Goal: Task Accomplishment & Management: Use online tool/utility

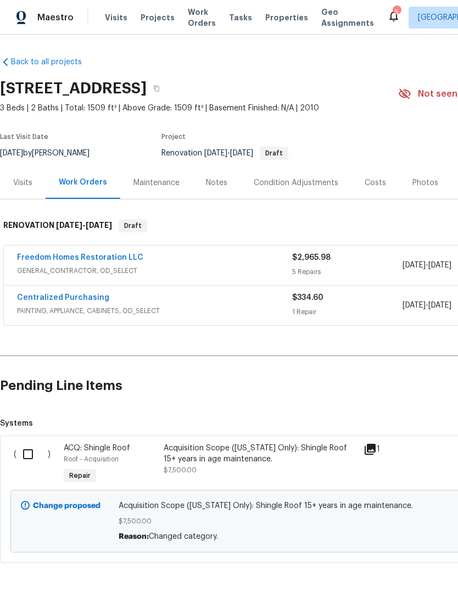
click at [29, 458] on input "checkbox" at bounding box center [31, 454] width 31 height 23
checkbox input "true"
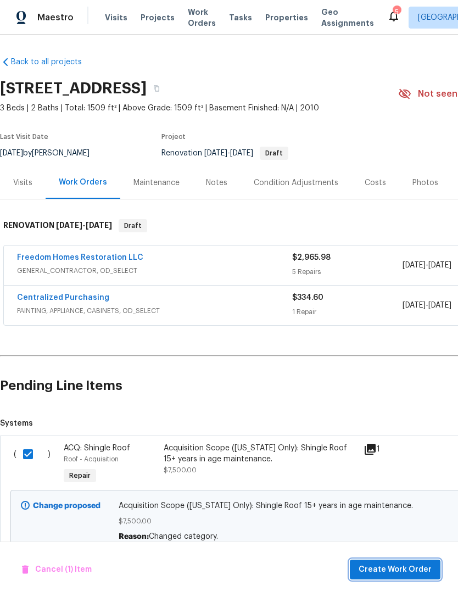
click at [413, 569] on span "Create Work Order" at bounding box center [395, 570] width 73 height 14
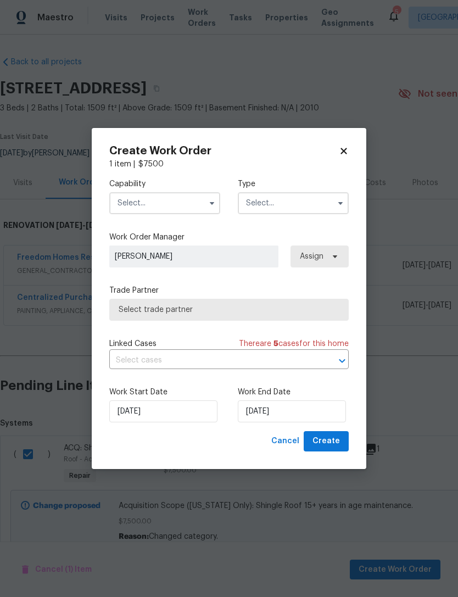
click at [129, 206] on input "text" at bounding box center [164, 203] width 111 height 22
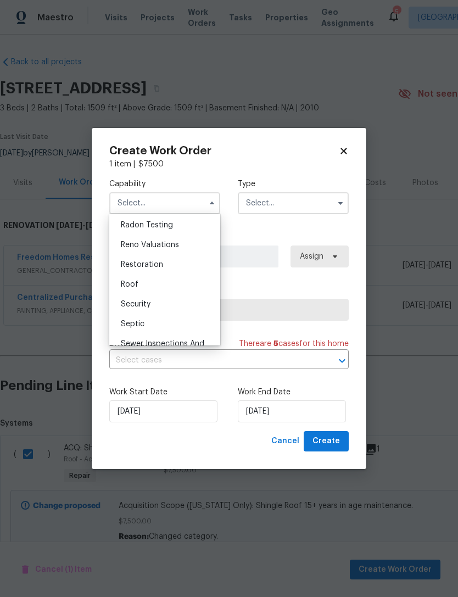
scroll to position [1075, 0]
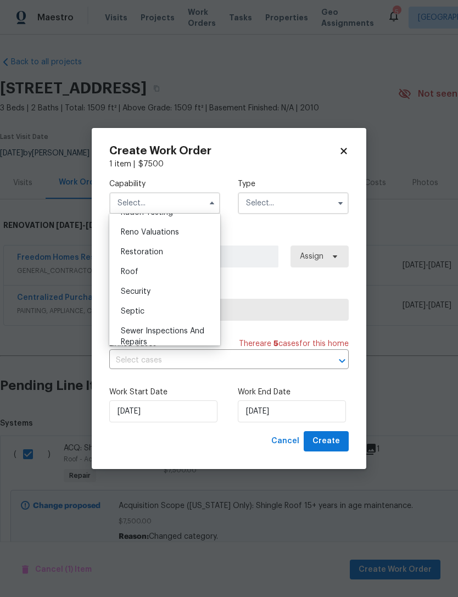
click at [125, 278] on div "Roof" at bounding box center [165, 272] width 106 height 20
type input "Roof"
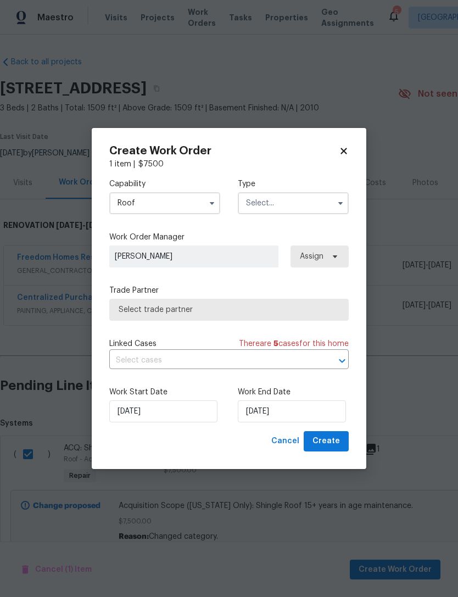
click at [305, 203] on input "text" at bounding box center [293, 203] width 111 height 22
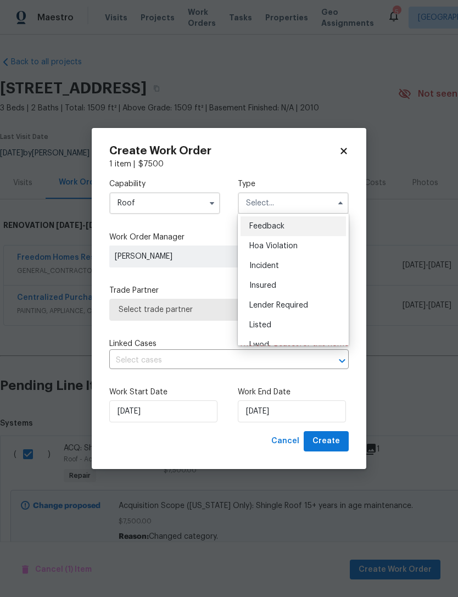
click at [305, 203] on input "text" at bounding box center [293, 203] width 111 height 22
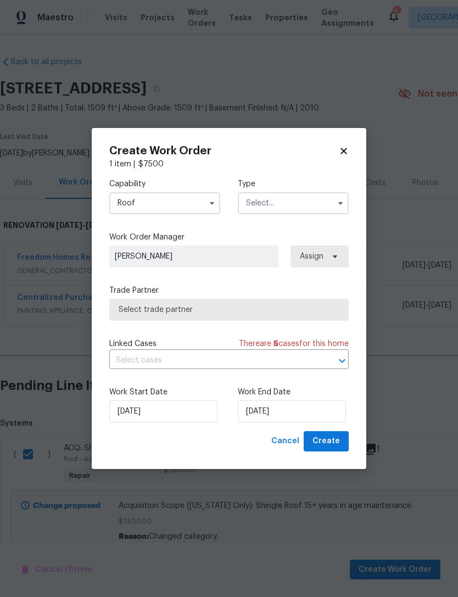
click at [312, 206] on input "text" at bounding box center [293, 203] width 111 height 22
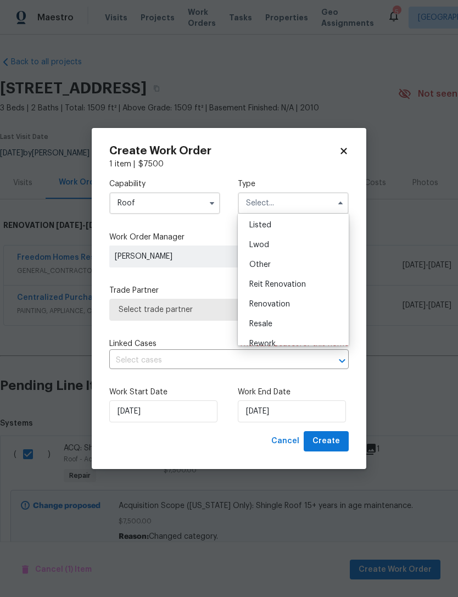
scroll to position [86, 0]
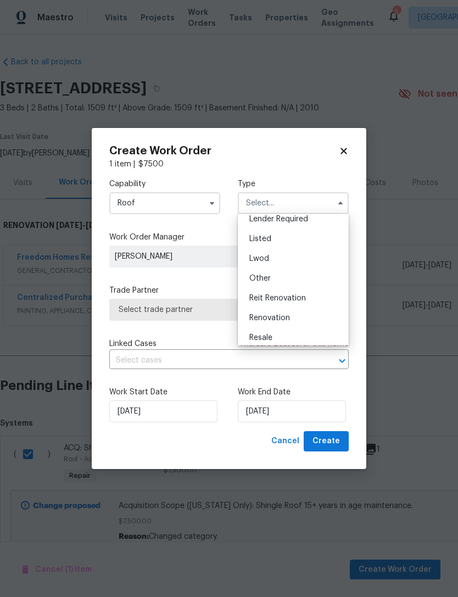
click at [313, 314] on div "Renovation" at bounding box center [294, 318] width 106 height 20
type input "Renovation"
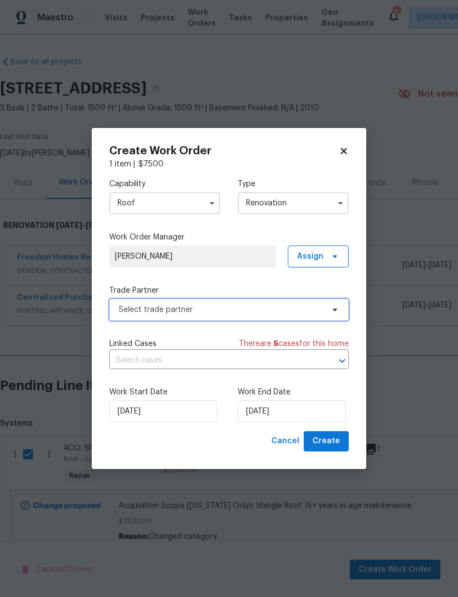
click at [127, 310] on span "Select trade partner" at bounding box center [221, 309] width 205 height 11
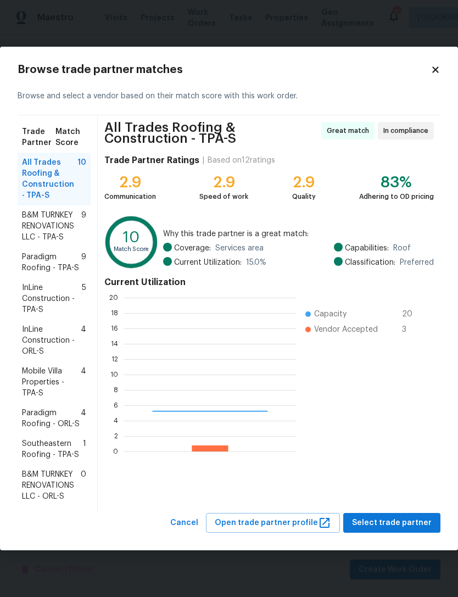
scroll to position [154, 173]
click at [28, 453] on span "Southeastern Roofing - TPA-S" at bounding box center [52, 450] width 61 height 22
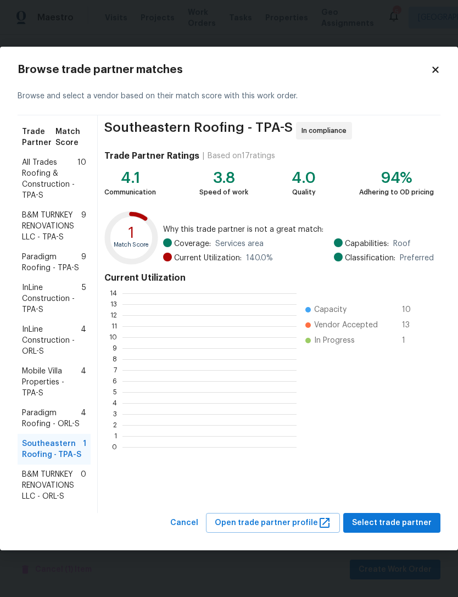
scroll to position [154, 174]
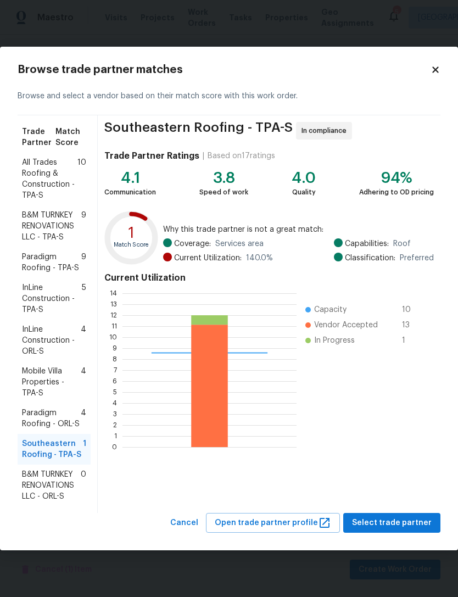
click at [395, 494] on div "Southeastern Roofing - TPA-S In compliance Trade Partner Ratings | Based on 17 …" at bounding box center [269, 314] width 343 height 398
click at [409, 522] on span "Select trade partner" at bounding box center [392, 524] width 80 height 14
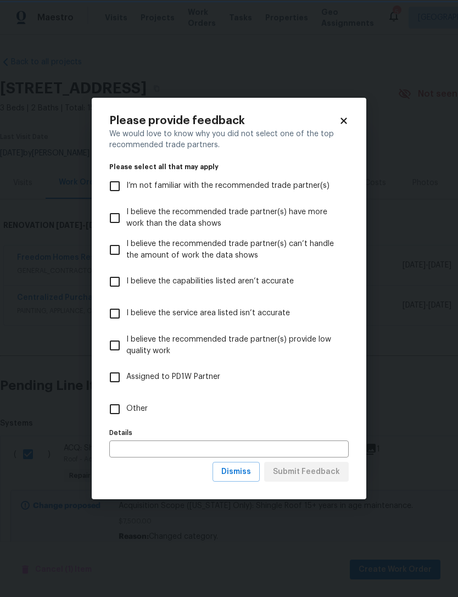
click at [111, 409] on input "Other" at bounding box center [114, 409] width 23 height 23
checkbox input "true"
click at [328, 475] on span "Submit Feedback" at bounding box center [306, 472] width 67 height 14
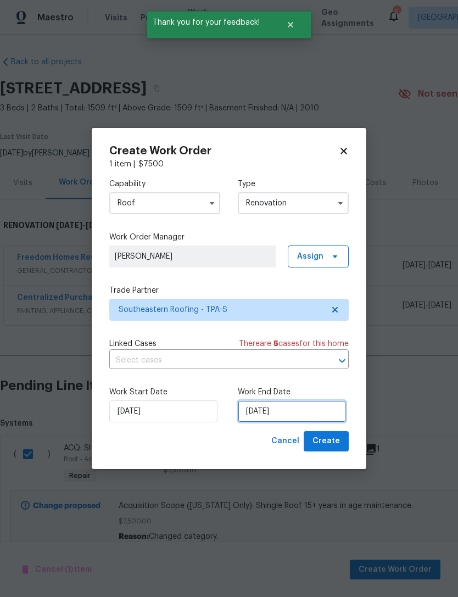
click at [306, 409] on input "[DATE]" at bounding box center [292, 412] width 108 height 22
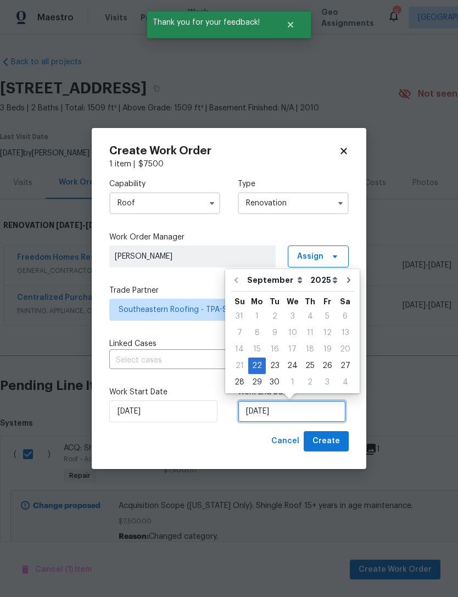
scroll to position [20, 0]
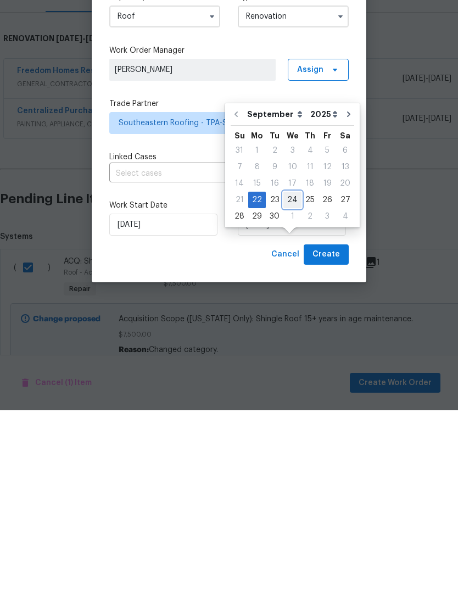
click at [292, 379] on div "24" at bounding box center [293, 386] width 18 height 15
type input "[DATE]"
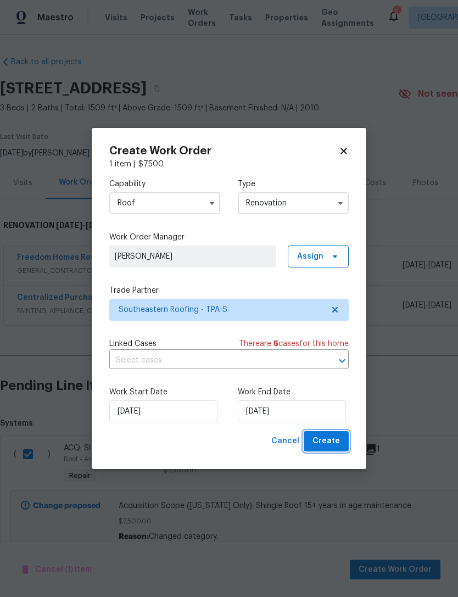
click at [326, 446] on span "Create" at bounding box center [326, 442] width 27 height 14
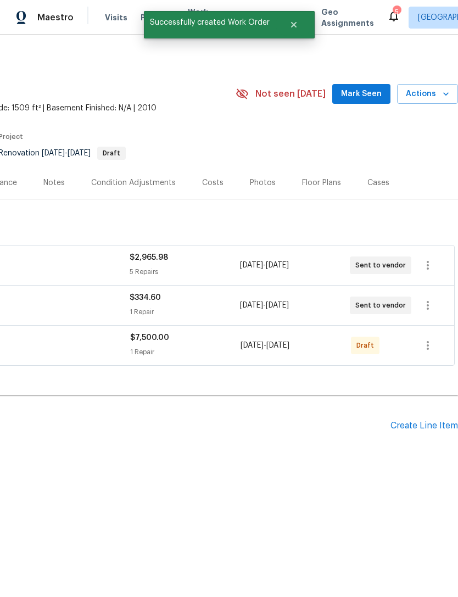
scroll to position [0, 163]
click at [434, 343] on icon "button" at bounding box center [428, 345] width 13 height 13
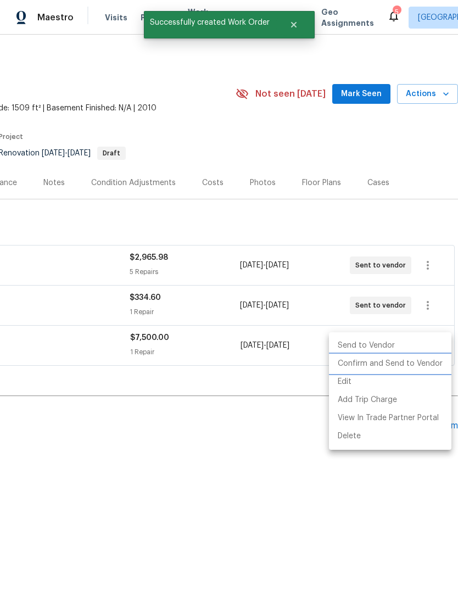
click at [418, 365] on li "Confirm and Send to Vendor" at bounding box center [390, 364] width 123 height 18
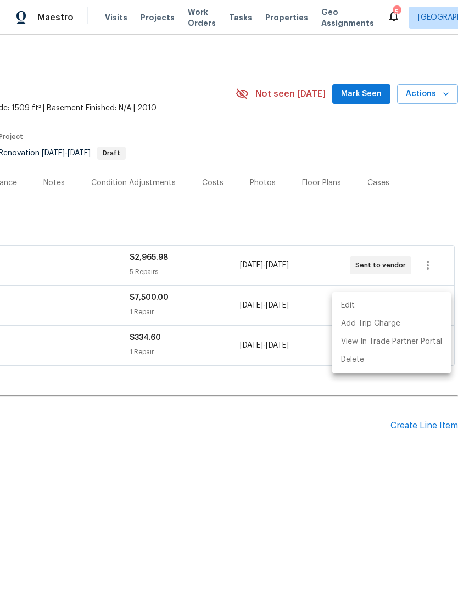
click at [367, 87] on div at bounding box center [229, 298] width 458 height 597
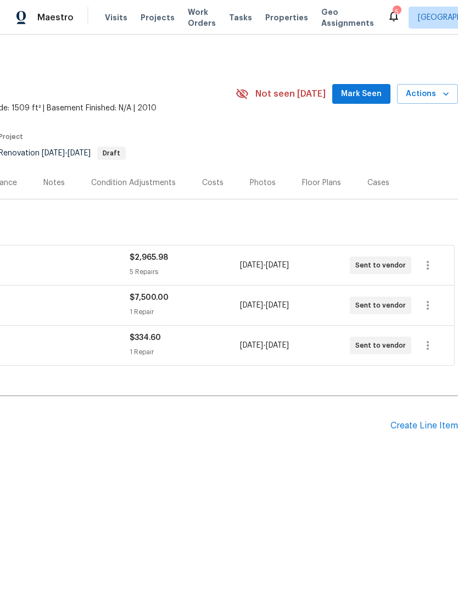
click at [366, 87] on div "Edit Add Trip Charge View In Trade Partner Portal Delete" at bounding box center [229, 298] width 458 height 597
click at [362, 99] on span "Mark Seen" at bounding box center [361, 94] width 41 height 14
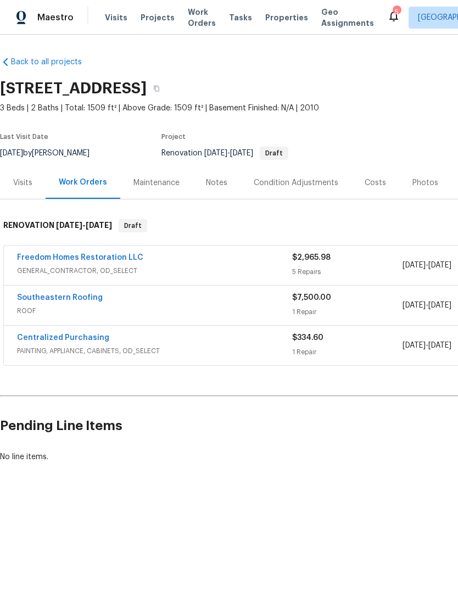
scroll to position [0, 0]
click at [31, 295] on link "Southeastern Roofing" at bounding box center [60, 298] width 86 height 8
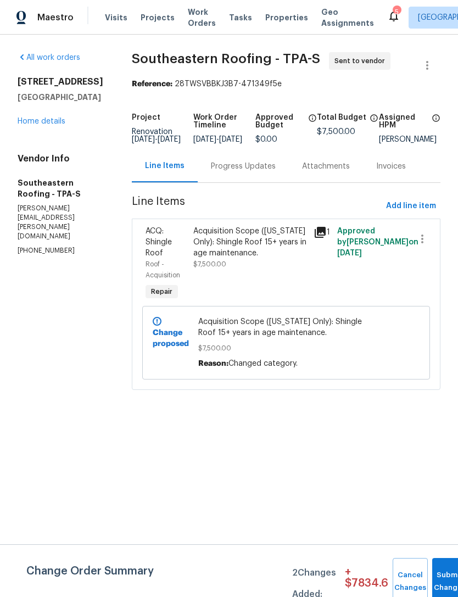
click at [249, 172] on div "Progress Updates" at bounding box center [243, 166] width 65 height 11
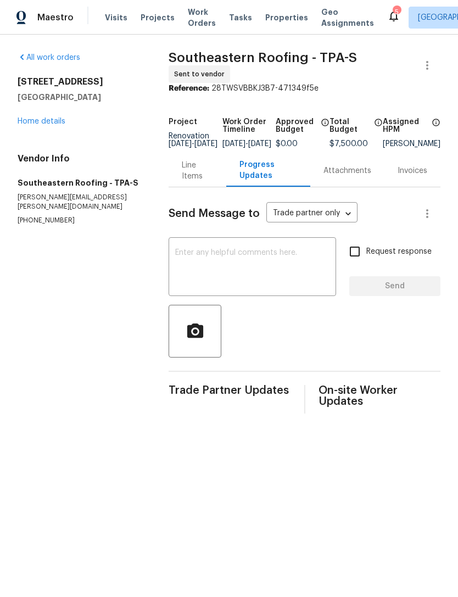
click at [175, 275] on textarea at bounding box center [252, 268] width 154 height 38
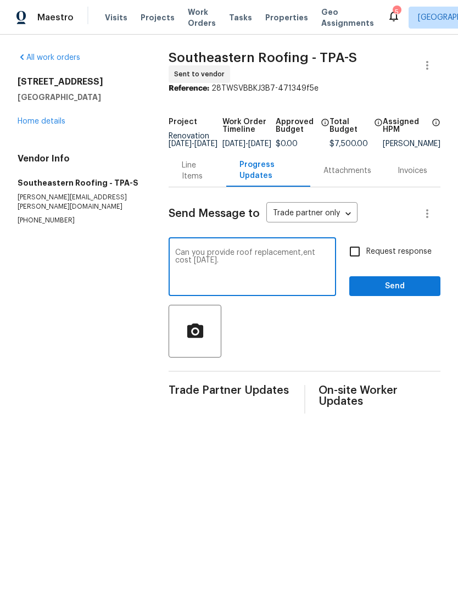
click at [285, 253] on textarea "Can you provide roof replacement,ent cost [DATE]." at bounding box center [252, 268] width 154 height 38
click at [283, 257] on textarea "Can you provide roof replacement,ent cost [DATE]." at bounding box center [252, 268] width 154 height 38
click at [282, 257] on textarea "Can you provide roof replacement,ent cost [DATE]." at bounding box center [252, 268] width 154 height 38
click at [309, 285] on textarea "Can you provide roof replacements,ent cost [DATE]." at bounding box center [252, 268] width 154 height 38
click at [315, 256] on textarea "Can you provide roof replacements,ent cost [DATE]." at bounding box center [252, 268] width 154 height 38
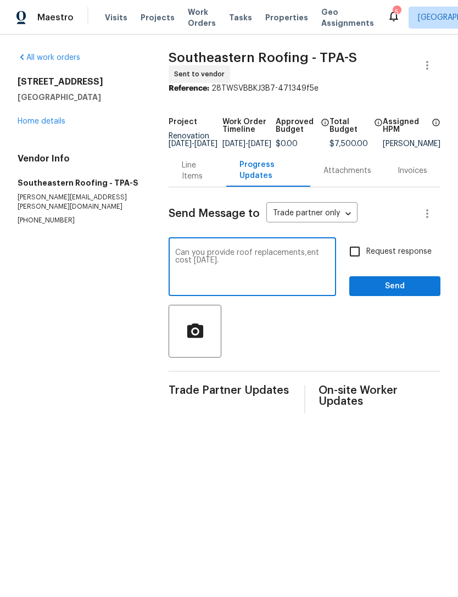
click at [313, 258] on textarea "Can you provide roof replacements,ent cost [DATE]." at bounding box center [252, 268] width 154 height 38
type textarea "Can you provide roof replacement cost [DATE]."
click at [363, 251] on input "Request response" at bounding box center [354, 251] width 23 height 23
checkbox input "true"
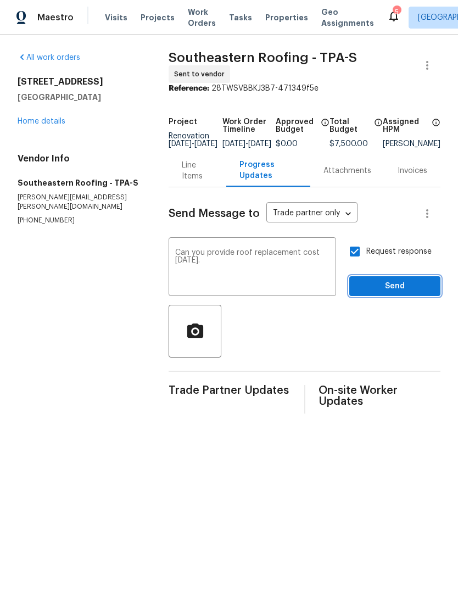
click at [396, 293] on span "Send" at bounding box center [395, 287] width 74 height 14
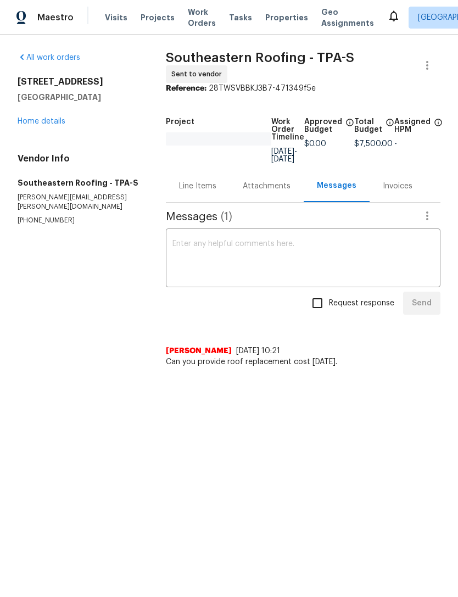
click at [31, 124] on link "Home details" at bounding box center [42, 122] width 48 height 8
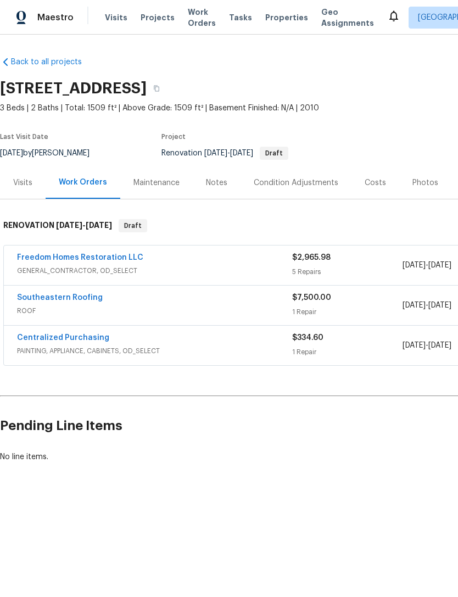
click at [317, 185] on div "Condition Adjustments" at bounding box center [296, 183] width 85 height 11
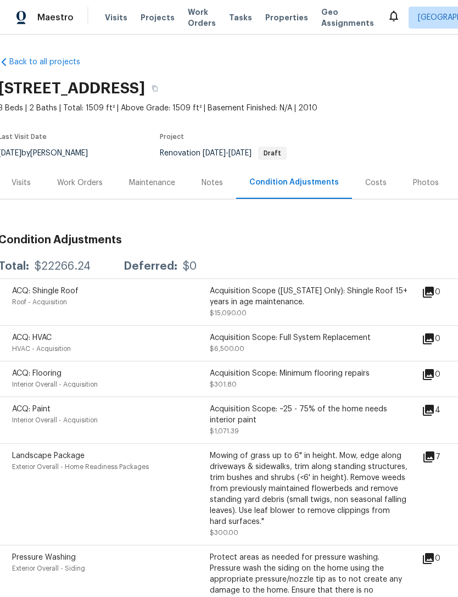
scroll to position [0, 2]
click at [85, 187] on div "Work Orders" at bounding box center [82, 183] width 46 height 11
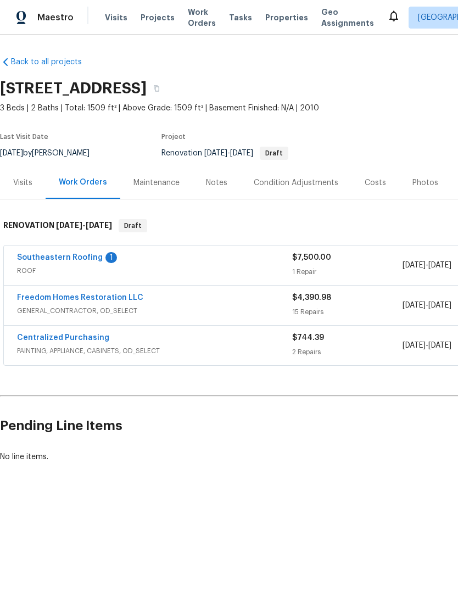
click at [38, 256] on link "Southeastern Roofing" at bounding box center [60, 258] width 86 height 8
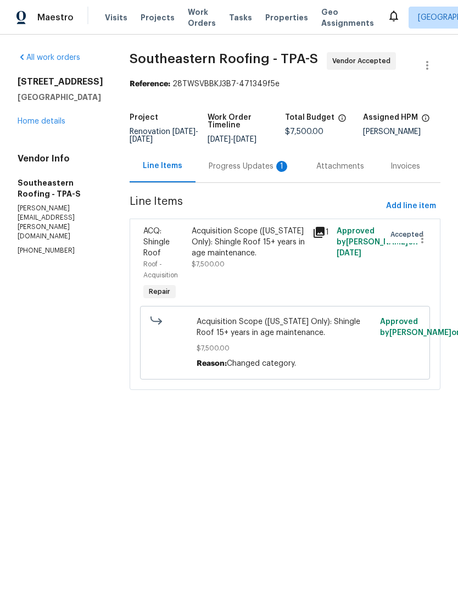
click at [215, 172] on div "Progress Updates 1" at bounding box center [249, 166] width 81 height 11
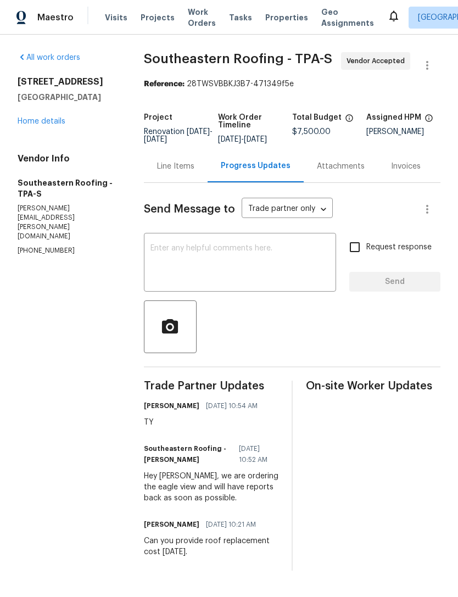
click at [37, 113] on div "12314 Field Point Way Spring Hill, FL 34610 Home details" at bounding box center [68, 101] width 100 height 51
click at [29, 135] on div "All work orders 12314 Field Point Way Spring Hill, FL 34610 Home details Vendor…" at bounding box center [68, 153] width 100 height 203
click at [31, 124] on link "Home details" at bounding box center [42, 122] width 48 height 8
